Goal: Task Accomplishment & Management: Use online tool/utility

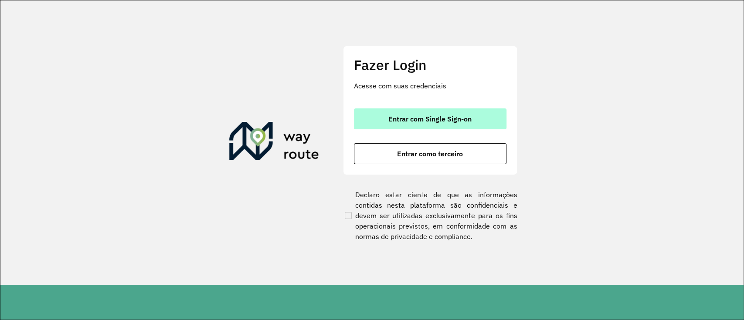
click at [367, 112] on button "Entrar com Single Sign-on" at bounding box center [430, 119] width 153 height 21
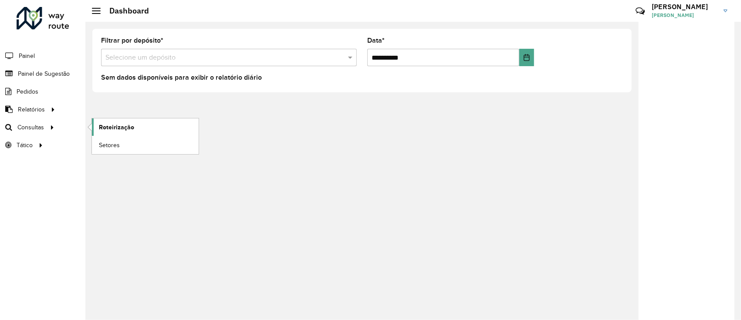
click at [105, 129] on span "Roteirização" at bounding box center [116, 127] width 35 height 9
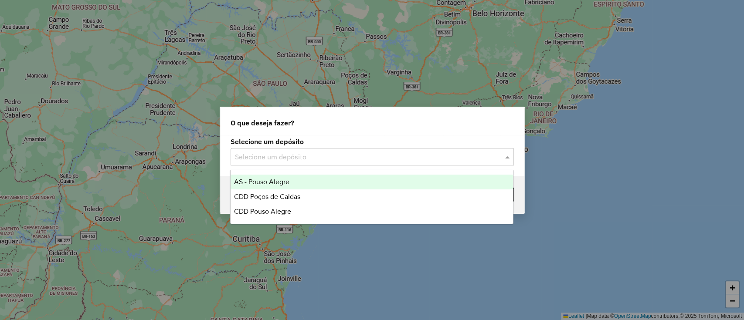
click at [288, 163] on div "Selecione um depósito" at bounding box center [372, 156] width 283 height 17
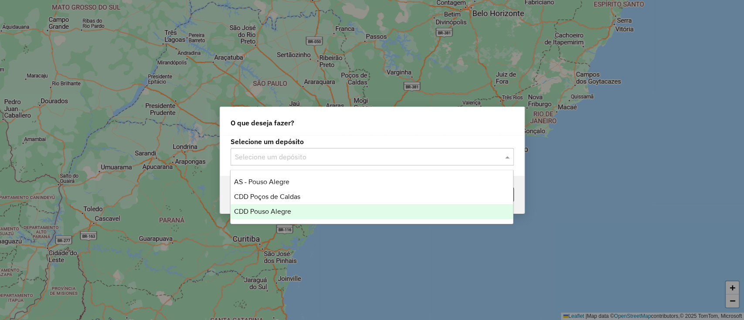
click at [280, 208] on span "CDD Pouso Alegre" at bounding box center [262, 211] width 57 height 7
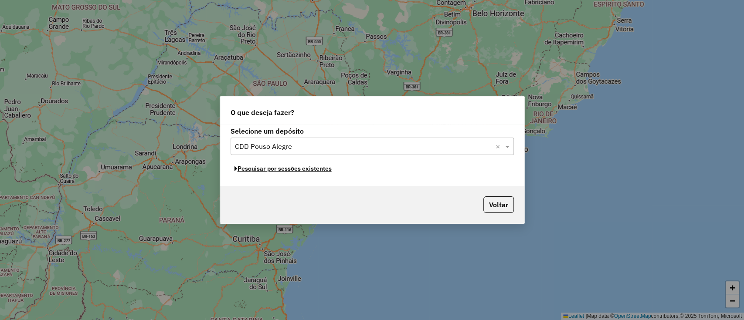
click at [296, 168] on button "Pesquisar por sessões existentes" at bounding box center [283, 169] width 105 height 14
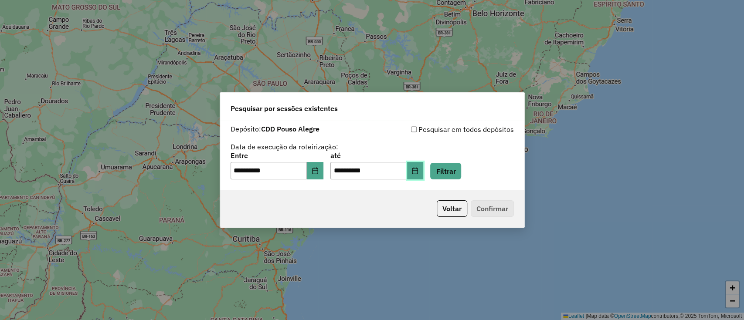
click at [424, 177] on button "Choose Date" at bounding box center [415, 170] width 17 height 17
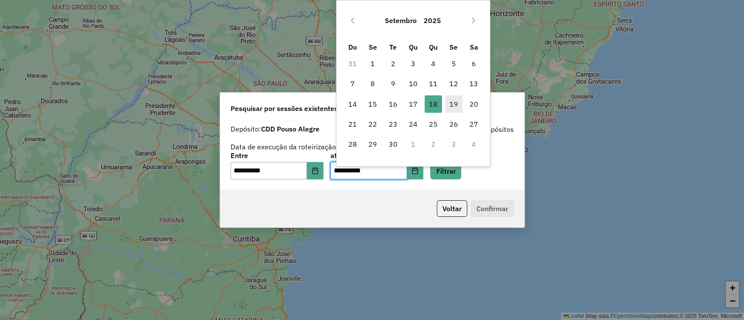
click at [459, 98] on span "19" at bounding box center [453, 103] width 17 height 17
type input "**********"
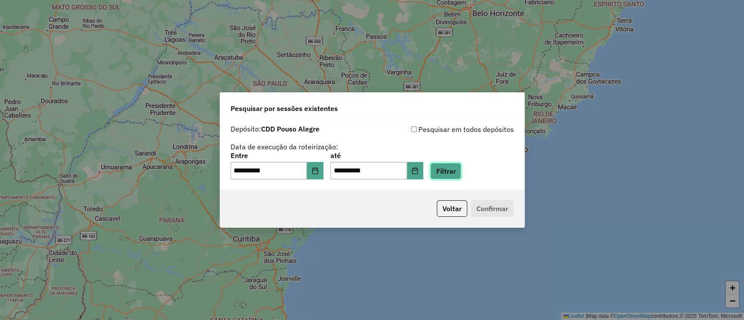
click at [453, 170] on button "Filtrar" at bounding box center [445, 171] width 31 height 17
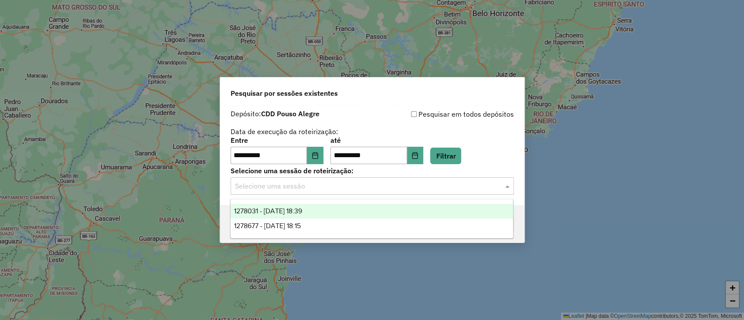
click at [429, 187] on input "text" at bounding box center [363, 186] width 257 height 10
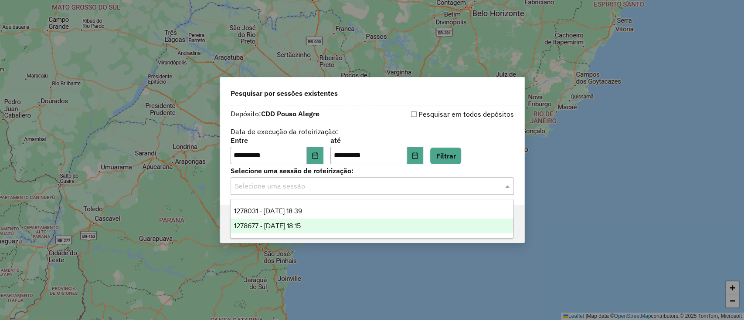
click at [414, 221] on div "1278677 - [DATE] 18:15" at bounding box center [372, 226] width 282 height 15
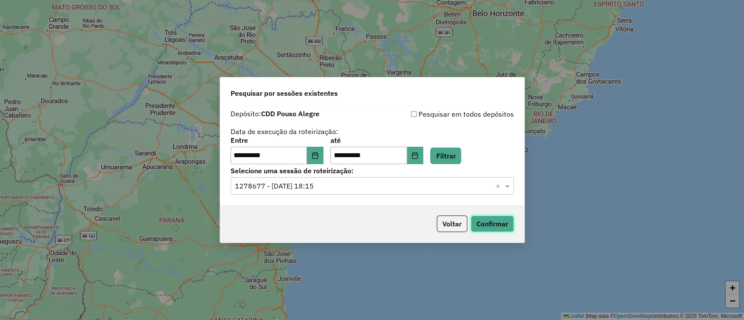
click at [497, 225] on button "Confirmar" at bounding box center [492, 224] width 43 height 17
